Goal: Task Accomplishment & Management: Manage account settings

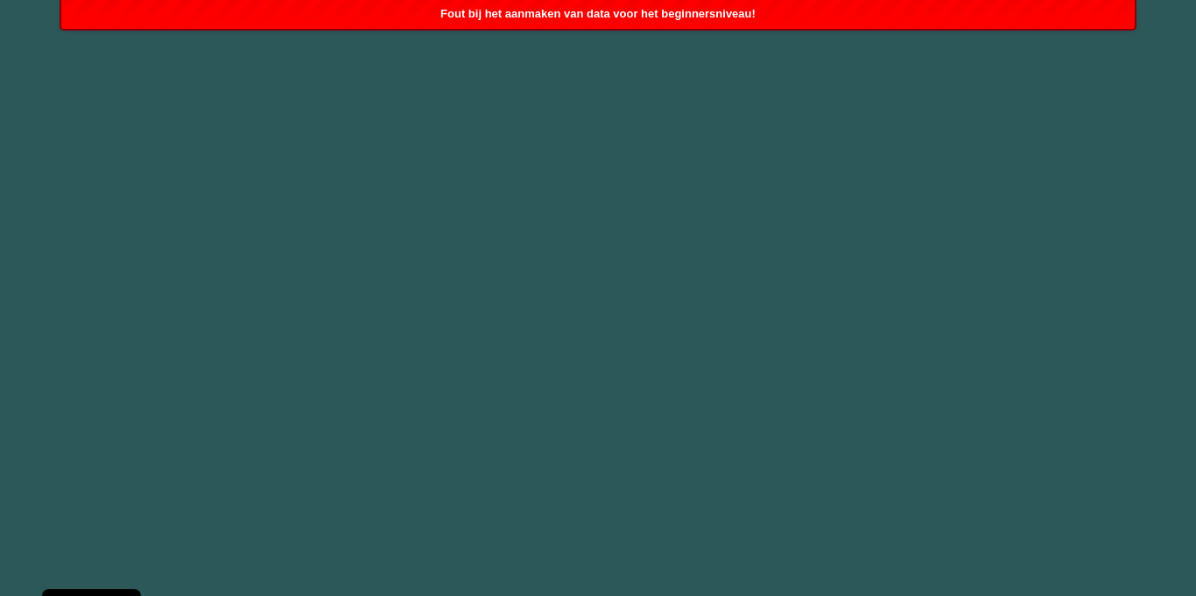
click at [887, 15] on div "Fout bij het aanmaken van data voor het beginnersniveau!" at bounding box center [597, 14] width 1072 height 29
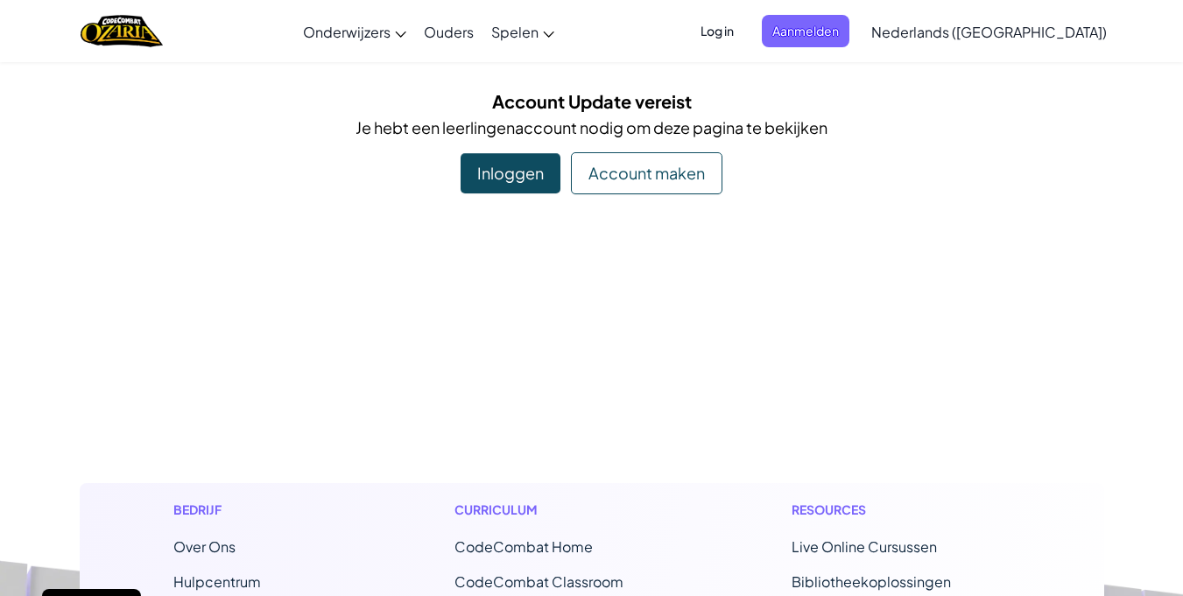
click at [552, 164] on div "Inloggen" at bounding box center [510, 173] width 100 height 40
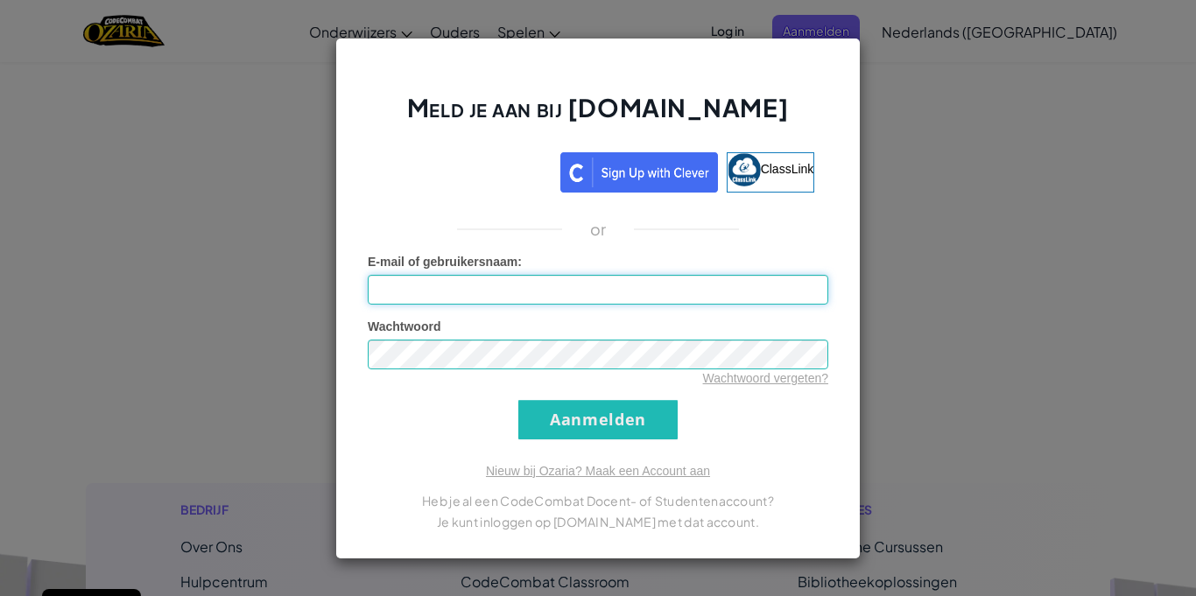
click at [488, 282] on input "E-mail of gebruikersnaam :" at bounding box center [598, 290] width 460 height 30
type input "141912@reggesteyn.nu"
click at [628, 412] on input "Aanmelden" at bounding box center [597, 419] width 159 height 39
click at [645, 426] on input "Aanmelden" at bounding box center [597, 419] width 159 height 39
